Goal: Find specific page/section: Find specific page/section

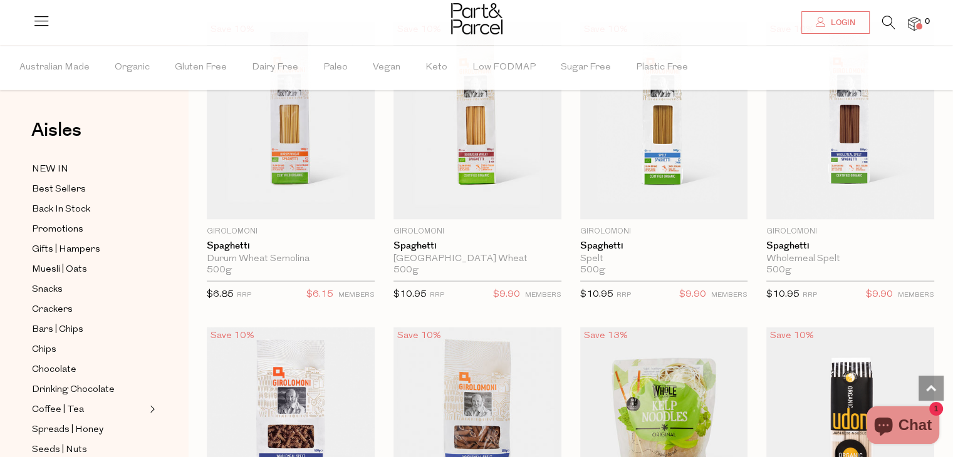
click at [890, 23] on icon at bounding box center [888, 23] width 13 height 14
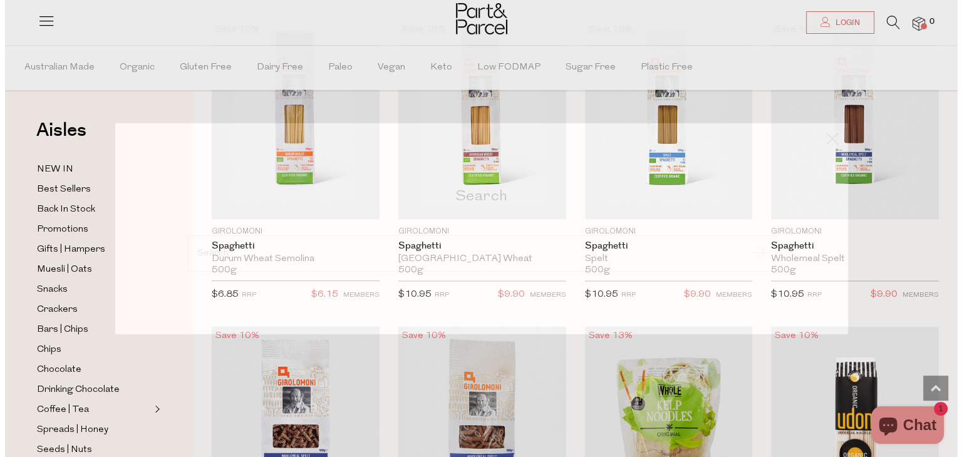
scroll to position [2313, 0]
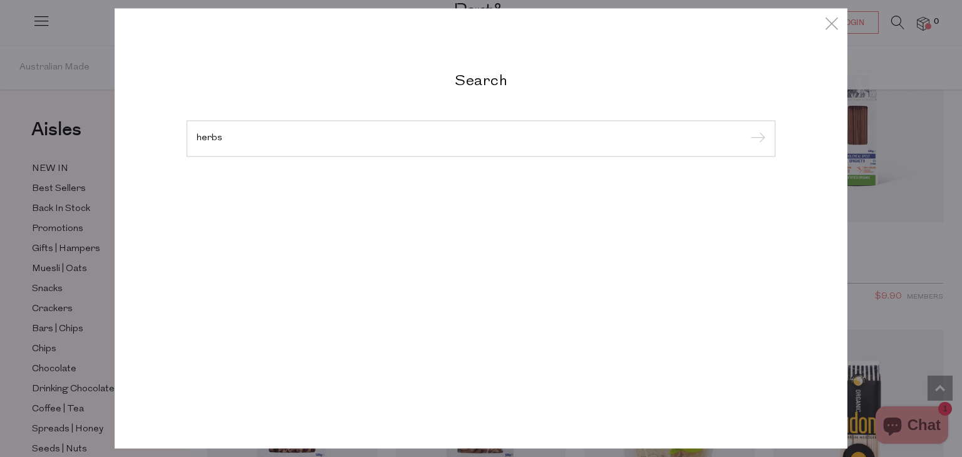
type input "herbs"
click at [747, 130] on input "submit" at bounding box center [756, 139] width 19 height 19
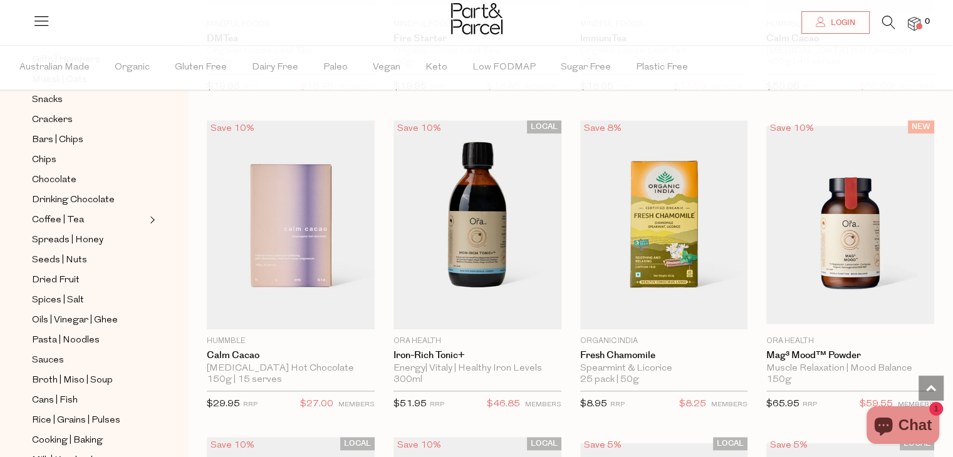
scroll to position [209, 0]
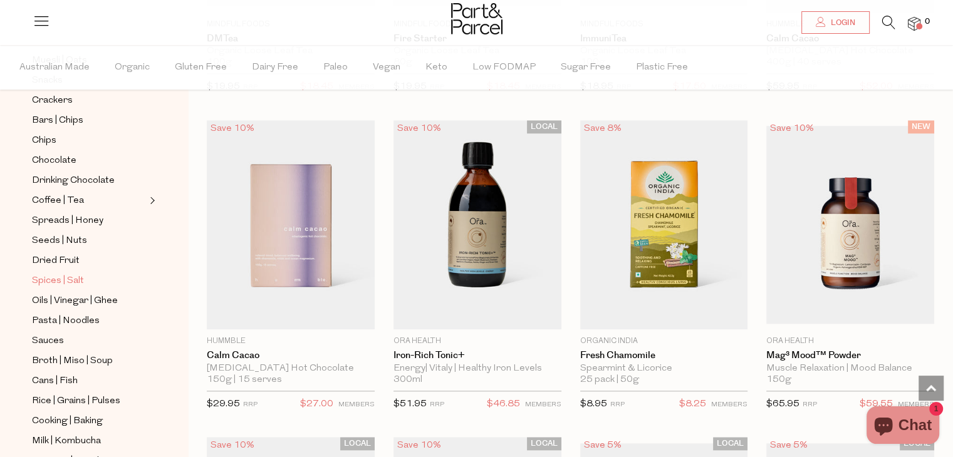
click at [48, 280] on span "Spices | Salt" at bounding box center [58, 281] width 52 height 15
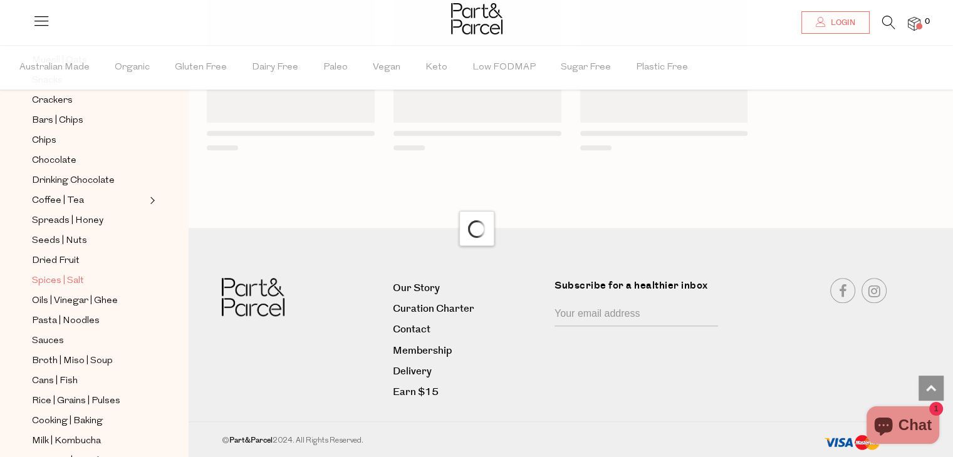
scroll to position [1124, 0]
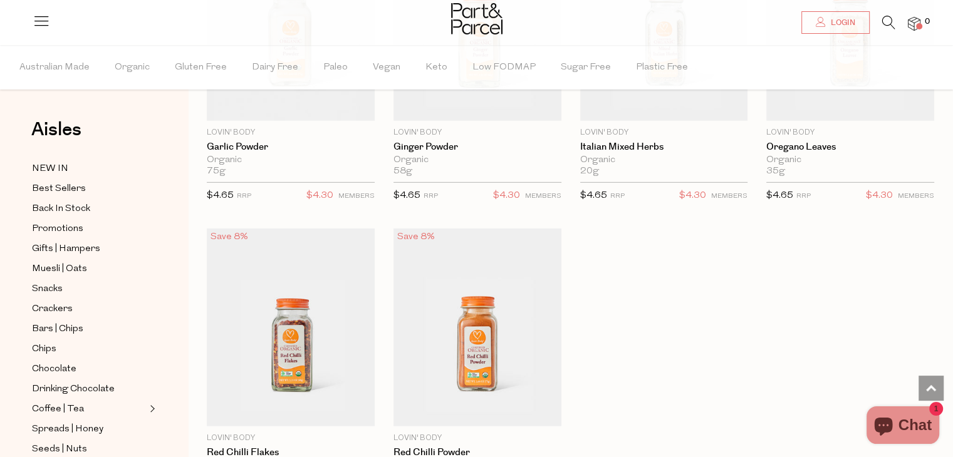
scroll to position [3445, 0]
